Goal: Transaction & Acquisition: Purchase product/service

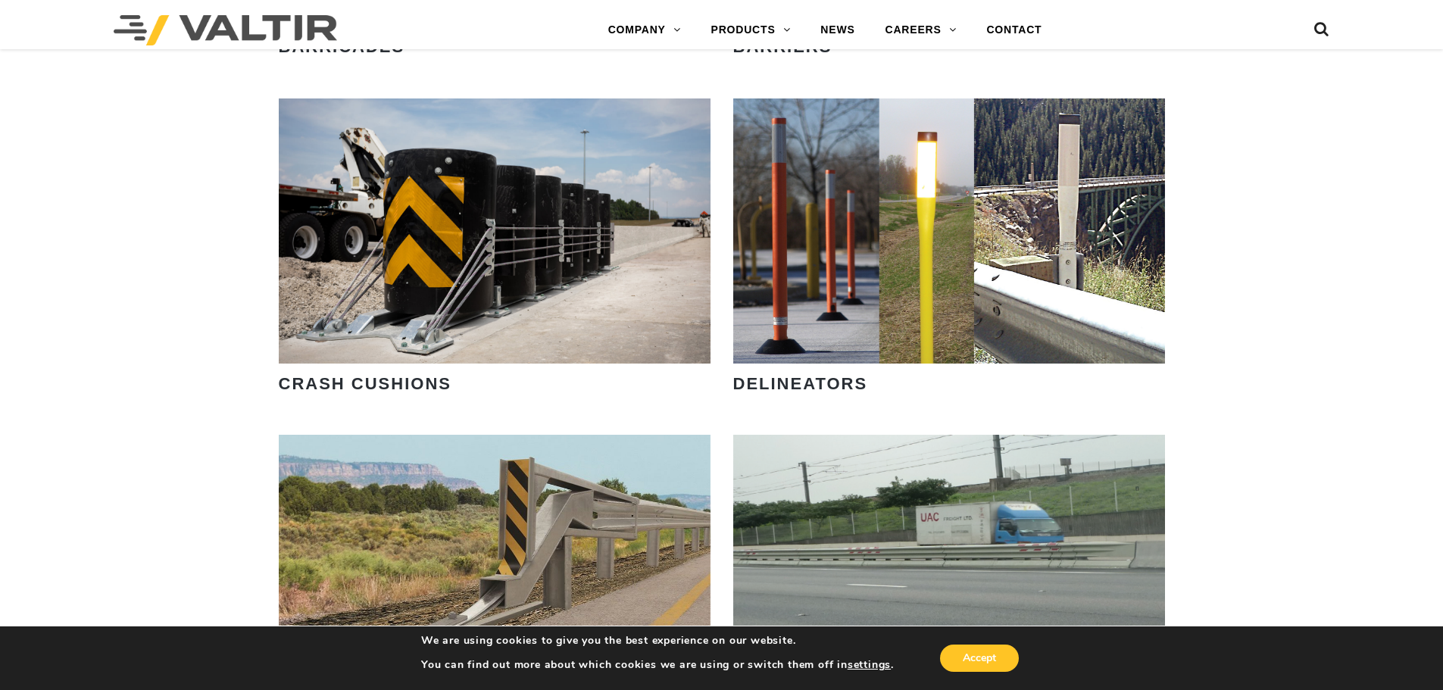
scroll to position [1288, 0]
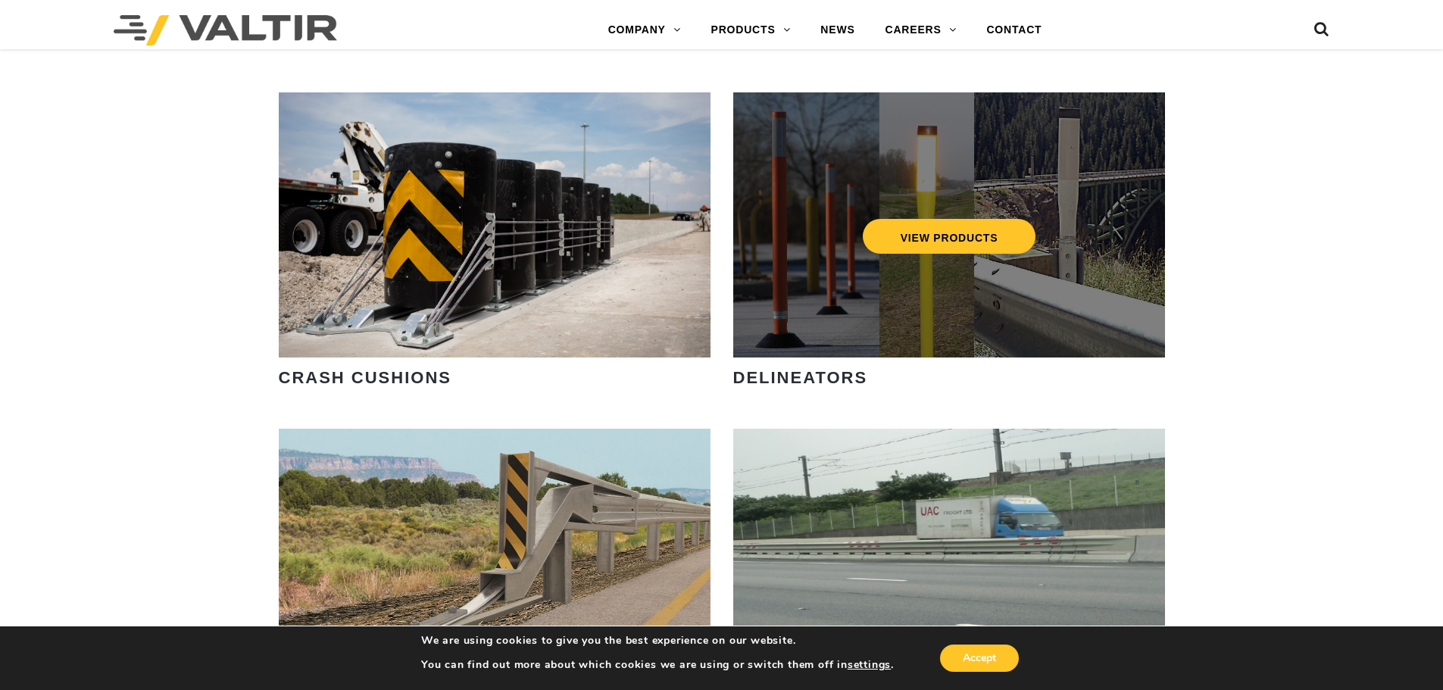
click at [916, 172] on div "VIEW PRODUCTS" at bounding box center [949, 224] width 432 height 265
click at [930, 226] on link "VIEW PRODUCTS" at bounding box center [948, 236] width 173 height 35
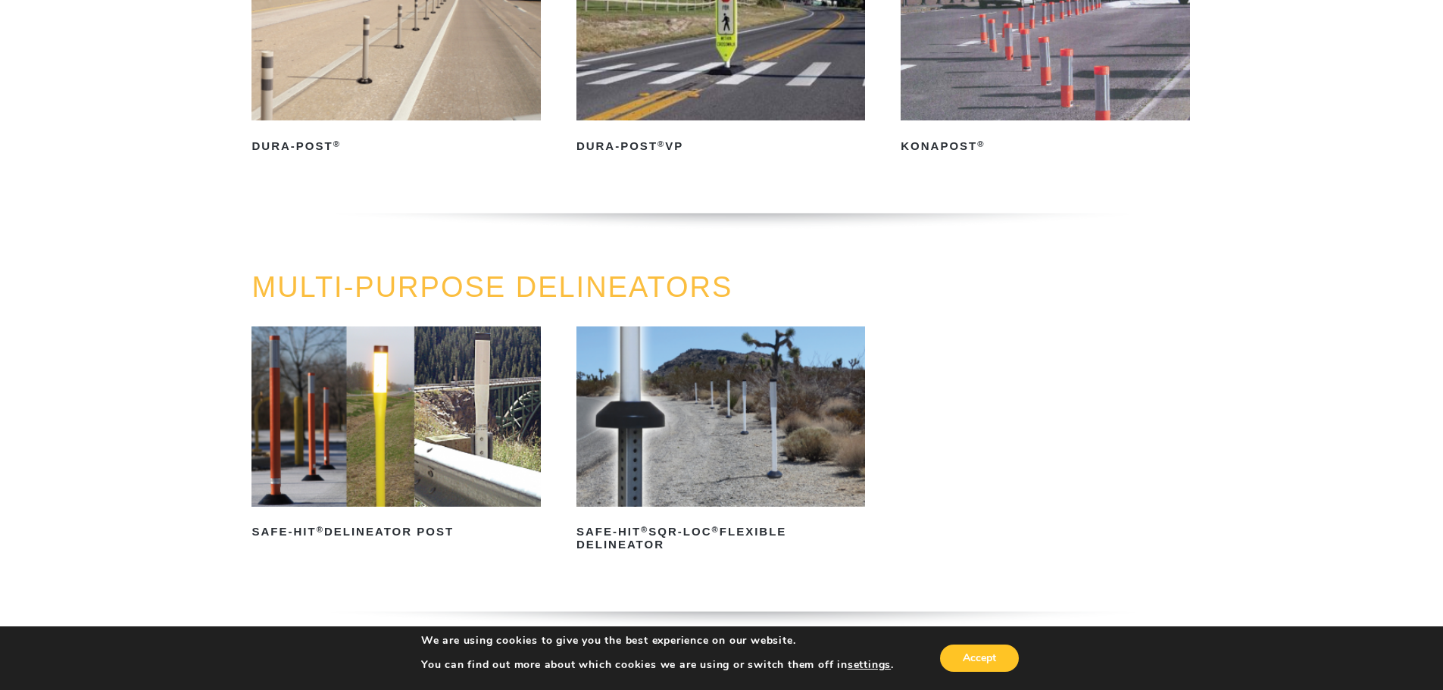
scroll to position [303, 0]
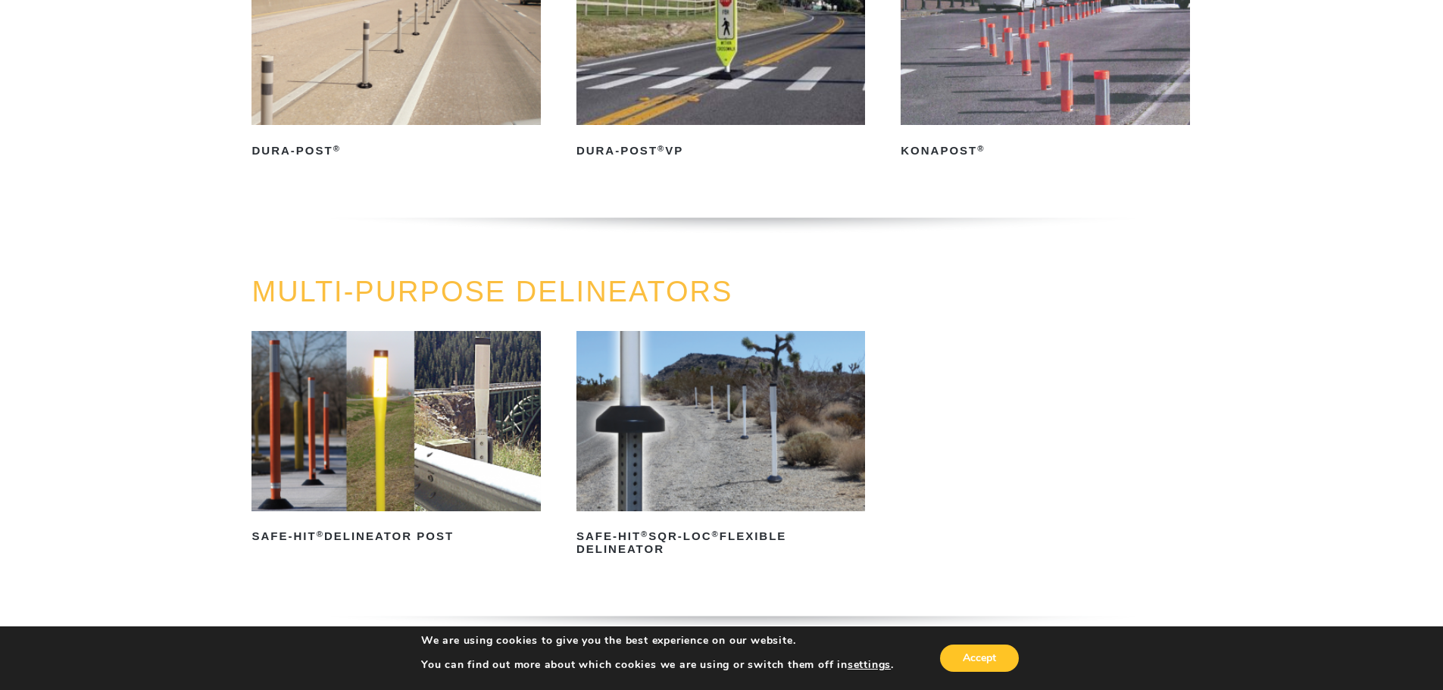
click at [407, 367] on img at bounding box center [396, 421] width 289 height 180
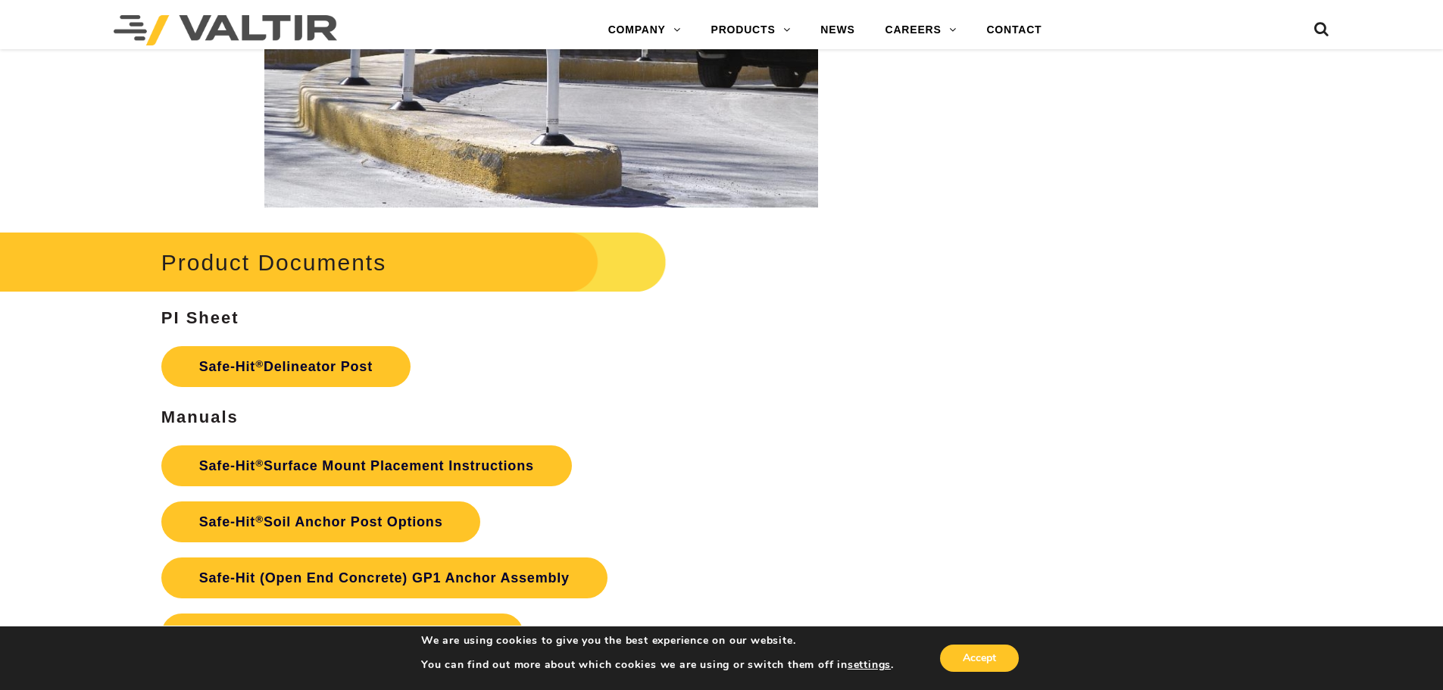
scroll to position [3182, 0]
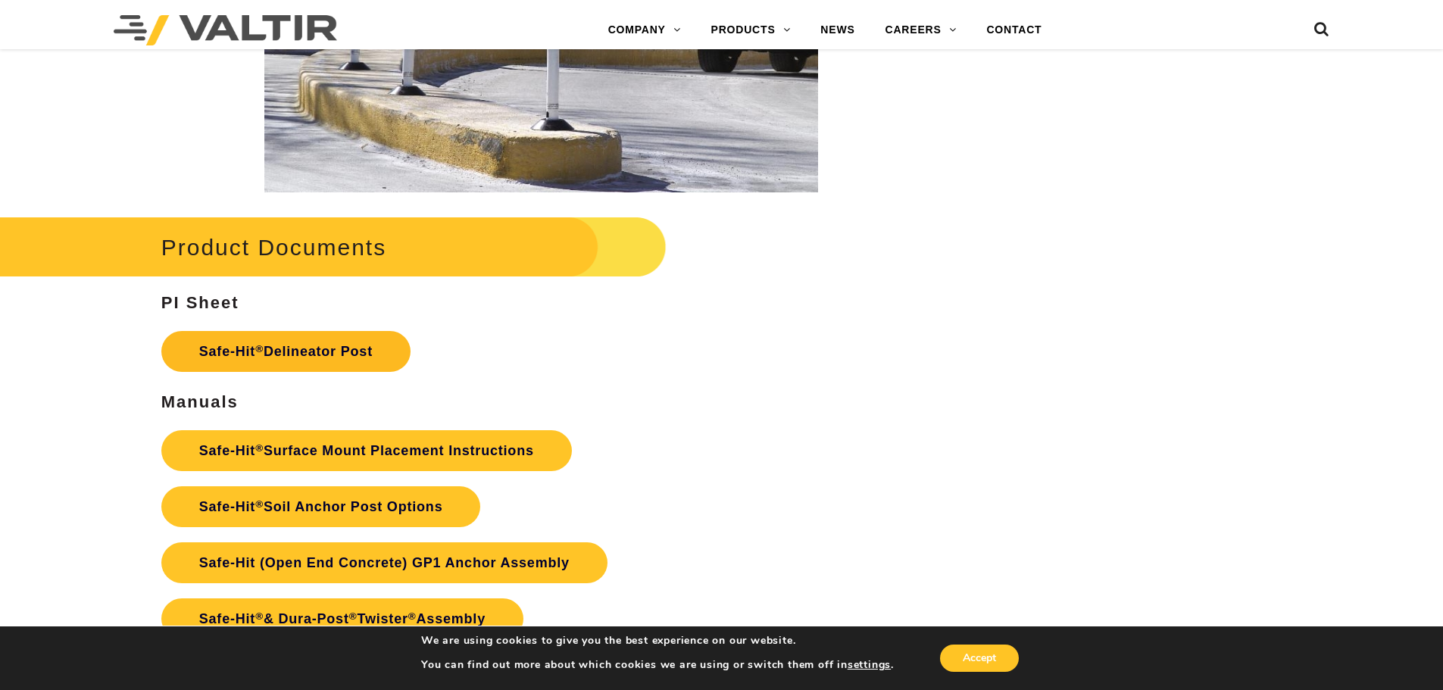
click at [383, 348] on link "Safe-Hit ® Delineator Post" at bounding box center [285, 351] width 249 height 41
